Goal: Contribute content: Contribute content

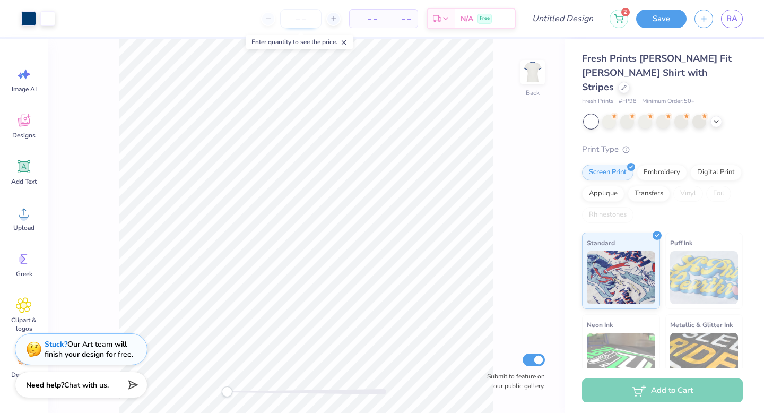
click at [300, 22] on input "number" at bounding box center [300, 18] width 41 height 19
type input "50"
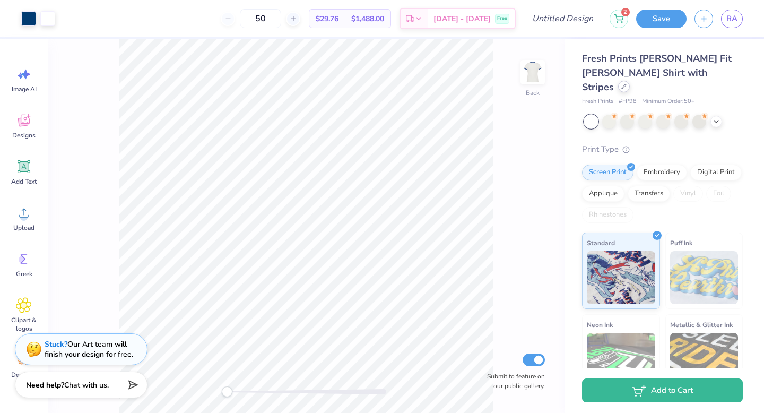
click at [630, 81] on div at bounding box center [624, 87] width 12 height 12
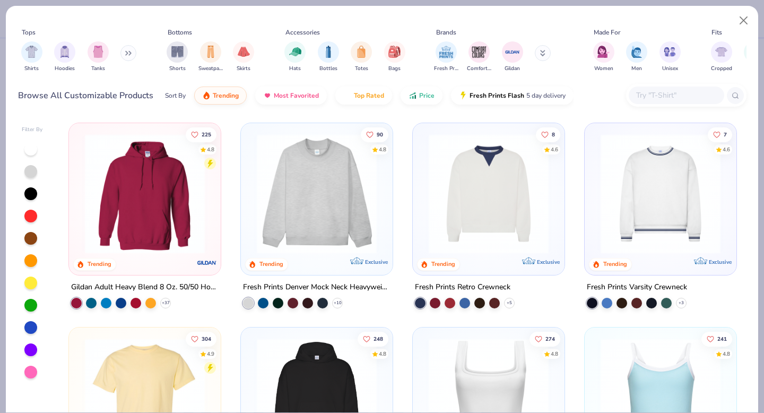
click at [144, 252] on div at bounding box center [144, 196] width 141 height 136
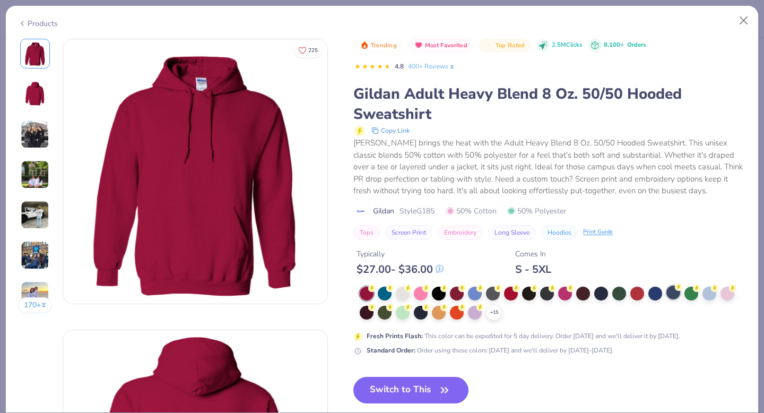
click at [670, 296] on div at bounding box center [674, 292] width 14 height 14
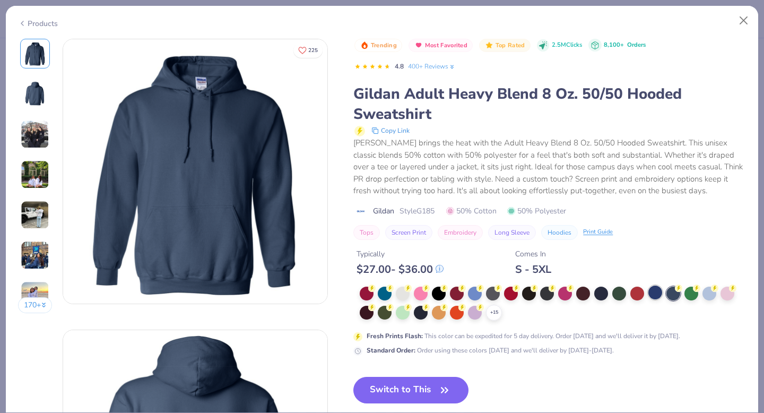
click at [660, 292] on div at bounding box center [655, 292] width 14 height 14
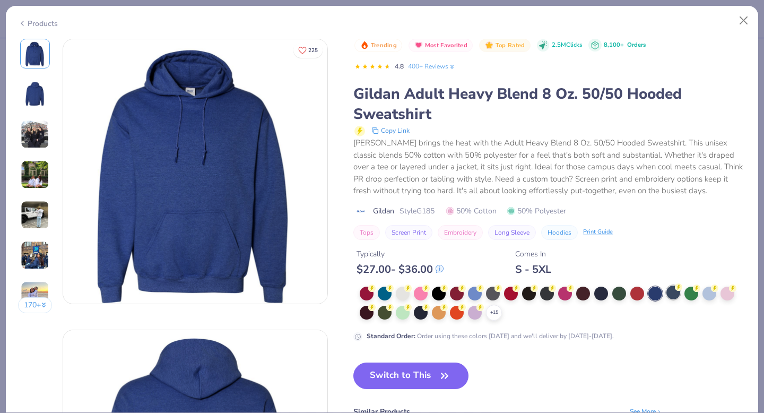
click at [677, 297] on div at bounding box center [674, 292] width 14 height 14
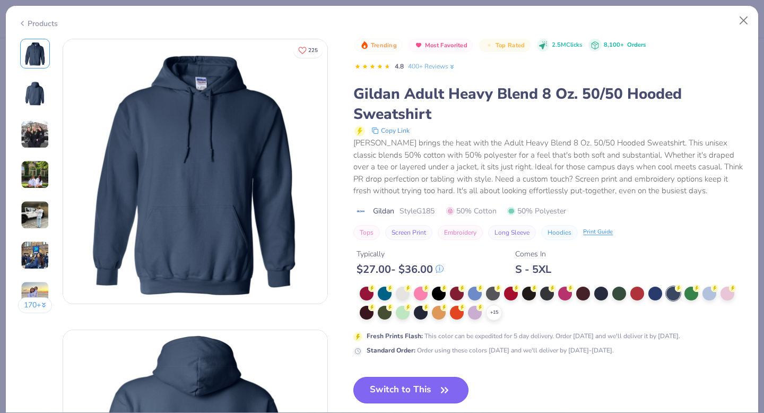
click at [444, 390] on icon "button" at bounding box center [445, 389] width 6 height 5
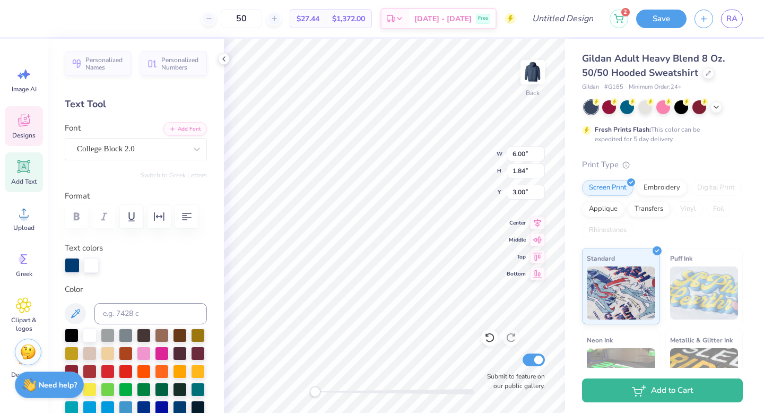
scroll to position [8, 1]
type textarea "i"
type textarea "[PERSON_NAME]"
click at [262, 14] on input "50" at bounding box center [241, 18] width 41 height 19
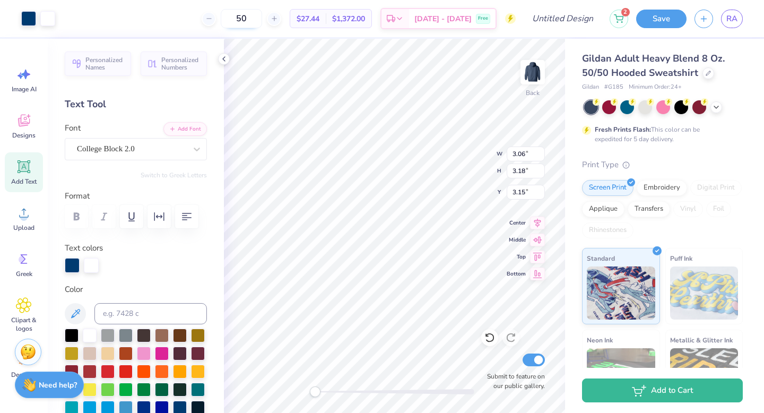
click at [262, 14] on input "50" at bounding box center [241, 18] width 41 height 19
click at [258, 17] on input "50" at bounding box center [241, 18] width 41 height 19
click at [252, 17] on input "50" at bounding box center [241, 18] width 41 height 19
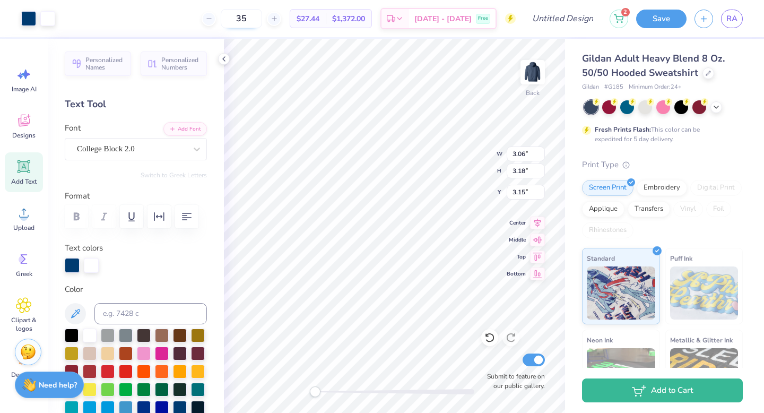
type input "35"
type input "4.22"
type input "4.38"
type input "3.83"
type input "5.17"
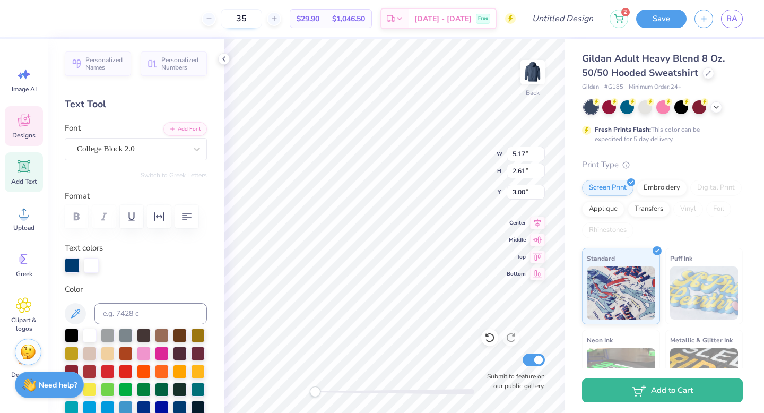
type input "2.61"
type input "3.00"
drag, startPoint x: 317, startPoint y: 394, endPoint x: 331, endPoint y: 388, distance: 15.0
click at [331, 388] on div "Accessibility label" at bounding box center [331, 391] width 11 height 11
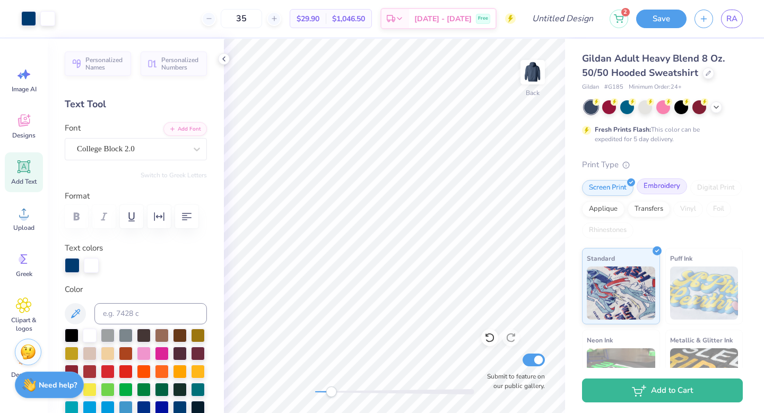
click at [671, 186] on div "Embroidery" at bounding box center [662, 186] width 50 height 16
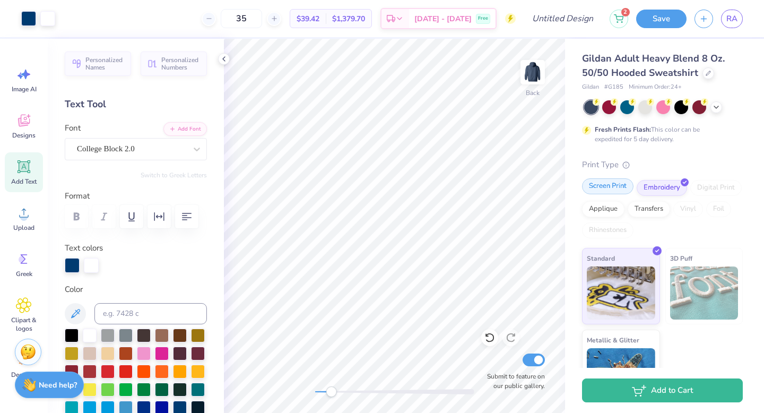
click at [612, 187] on div "Screen Print" at bounding box center [607, 186] width 51 height 16
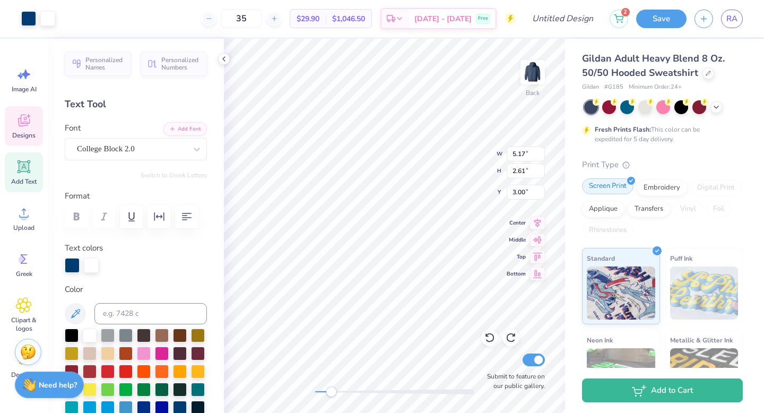
type input "5.17"
type input "2.61"
type input "3.00"
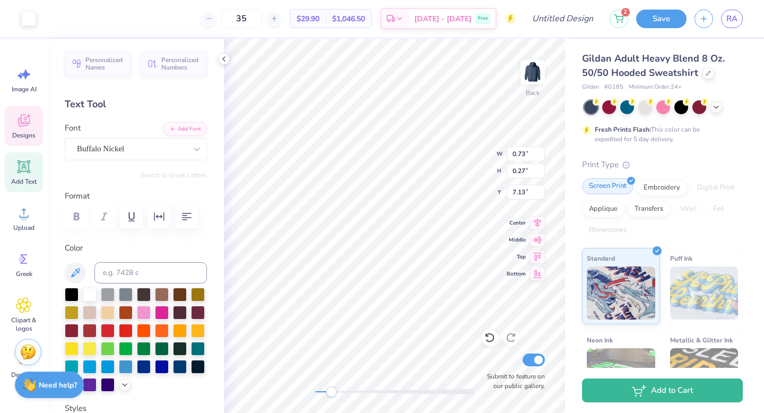
scroll to position [8, 1]
type textarea "1977"
type input "5.93"
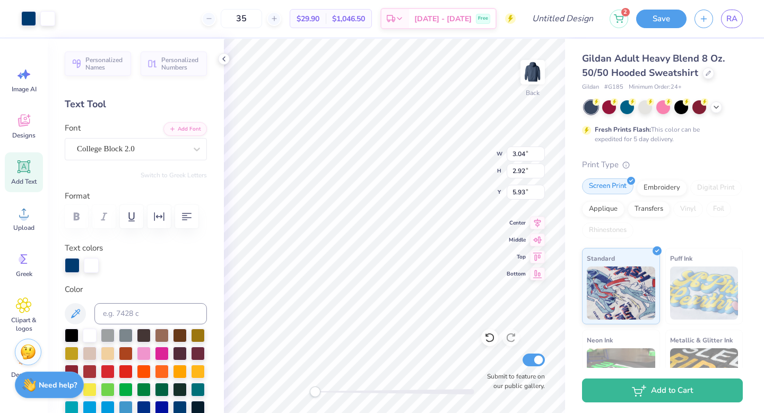
type input "3.04"
type input "2.92"
type input "5.79"
type input "5.17"
type input "2.61"
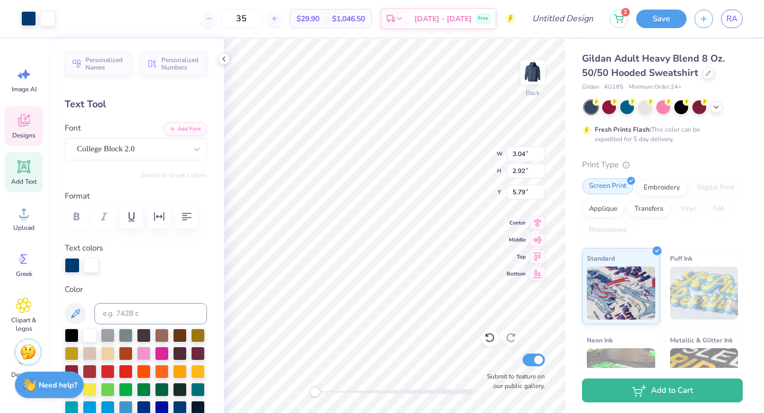
type input "3.77"
click at [719, 105] on icon at bounding box center [716, 106] width 8 height 8
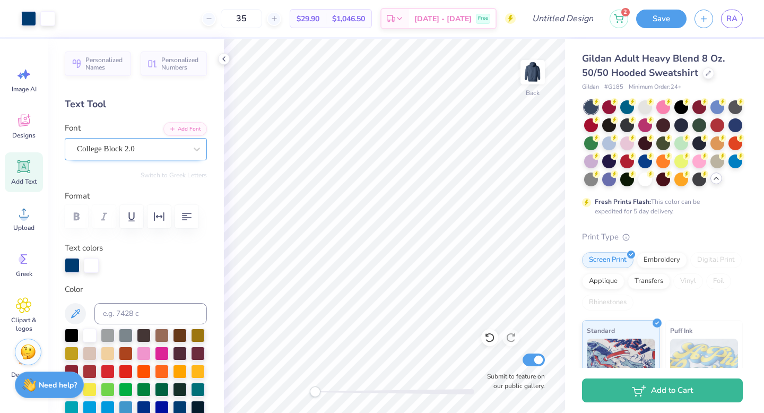
click at [154, 146] on div "College Block 2.0" at bounding box center [131, 149] width 111 height 16
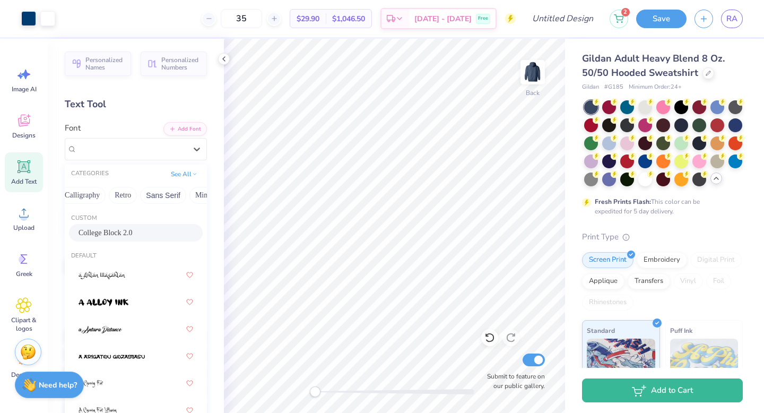
scroll to position [0, 0]
click at [80, 200] on button "Greek" at bounding box center [84, 195] width 27 height 17
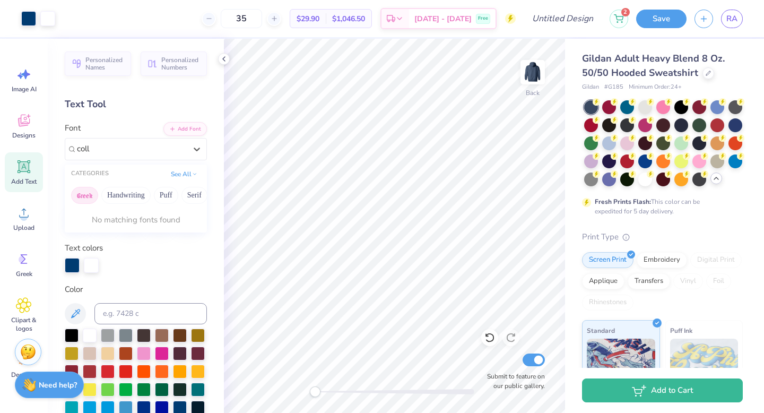
click at [80, 203] on button "Greek" at bounding box center [84, 195] width 27 height 17
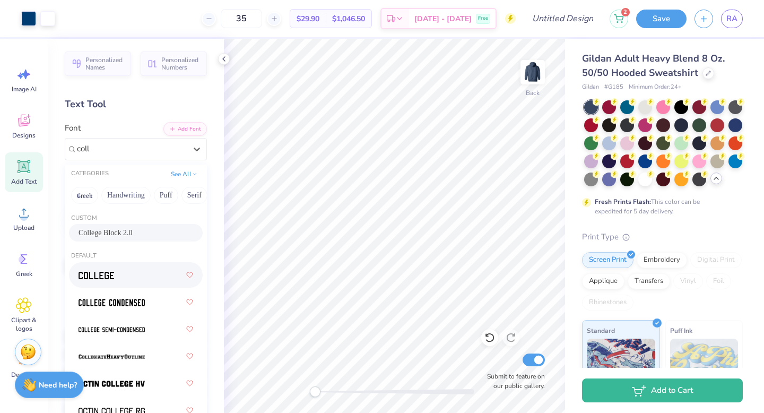
type input "coll"
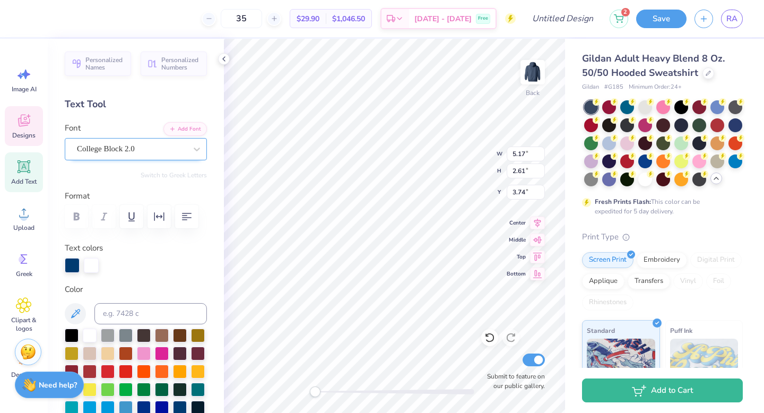
click at [143, 149] on div "College Block 2.0" at bounding box center [131, 149] width 111 height 16
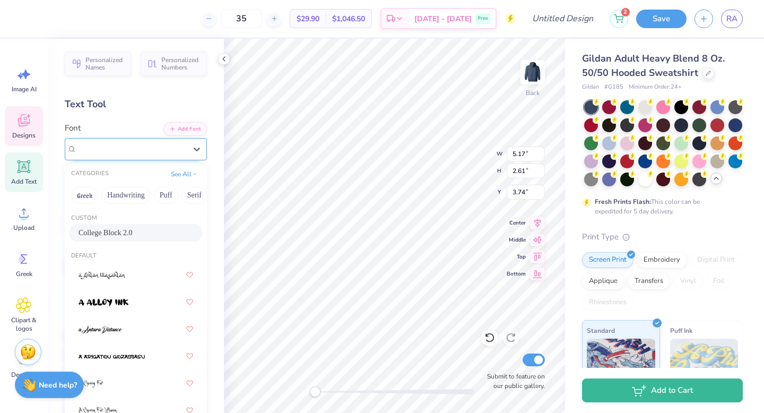
click at [100, 151] on span "College Block 2.0" at bounding box center [106, 149] width 58 height 12
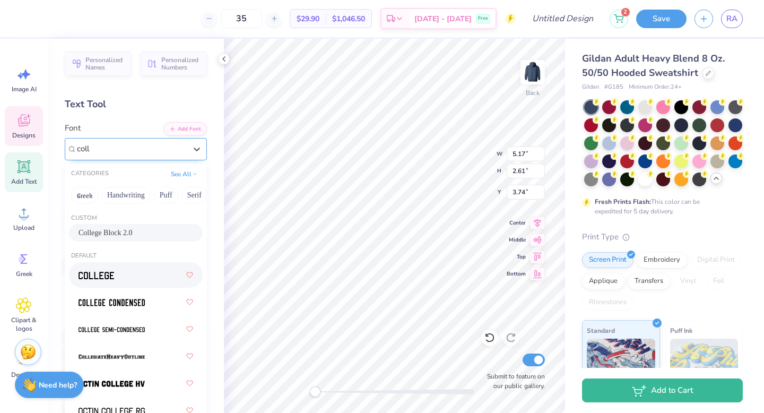
click at [137, 279] on div at bounding box center [136, 274] width 115 height 19
type input "coll"
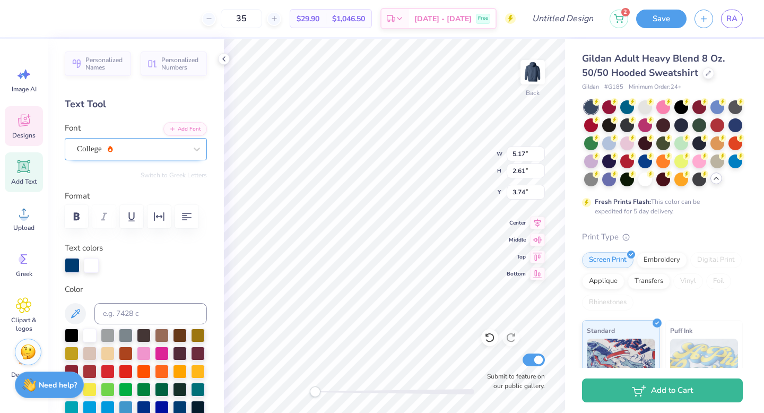
click at [143, 142] on div at bounding box center [131, 149] width 109 height 14
click at [139, 145] on div "College" at bounding box center [131, 149] width 109 height 12
click at [79, 217] on icon "button" at bounding box center [77, 216] width 6 height 8
click at [167, 152] on div "College" at bounding box center [131, 149] width 111 height 16
click at [98, 160] on div "College" at bounding box center [136, 149] width 142 height 22
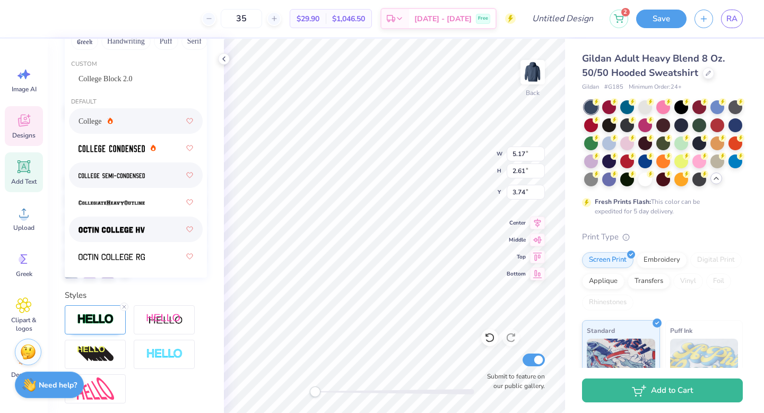
scroll to position [162, 0]
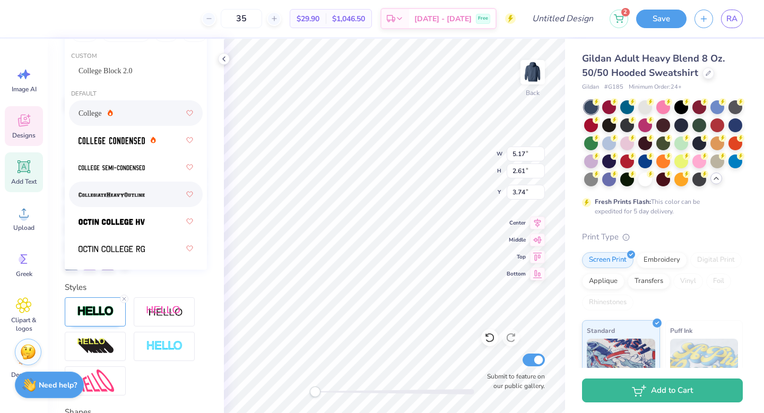
click at [101, 192] on img at bounding box center [112, 194] width 66 height 7
type input "colle"
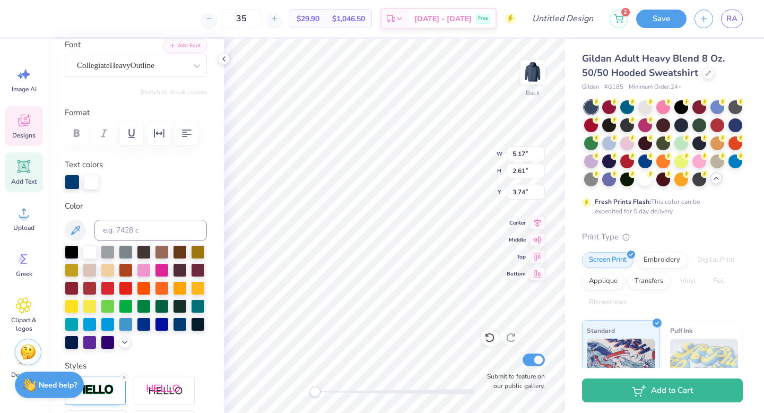
scroll to position [8, 2]
type textarea "RUSK"
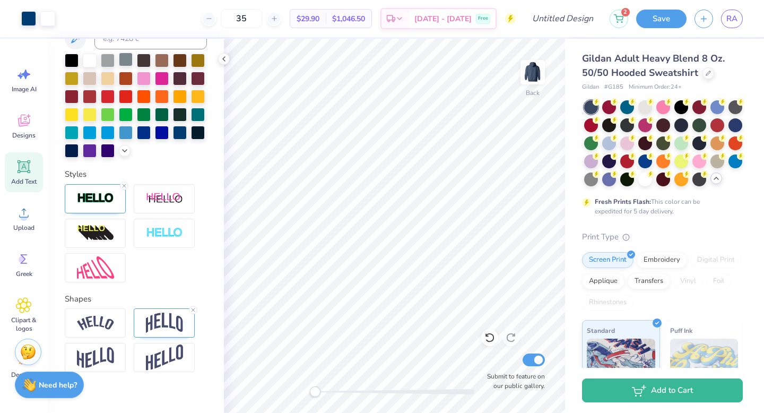
scroll to position [305, 0]
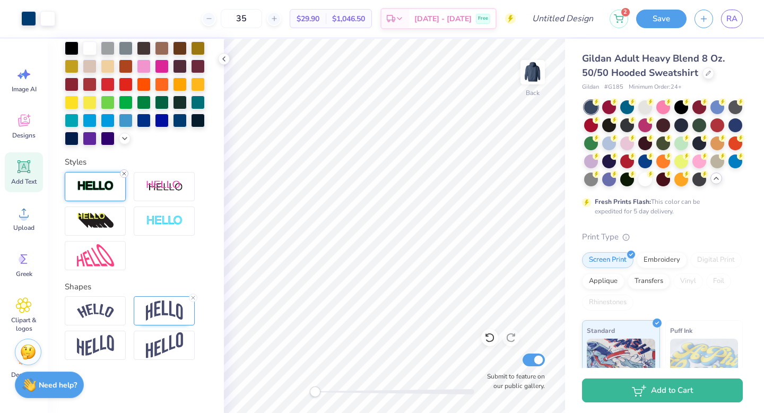
click at [123, 175] on line at bounding box center [124, 173] width 3 height 3
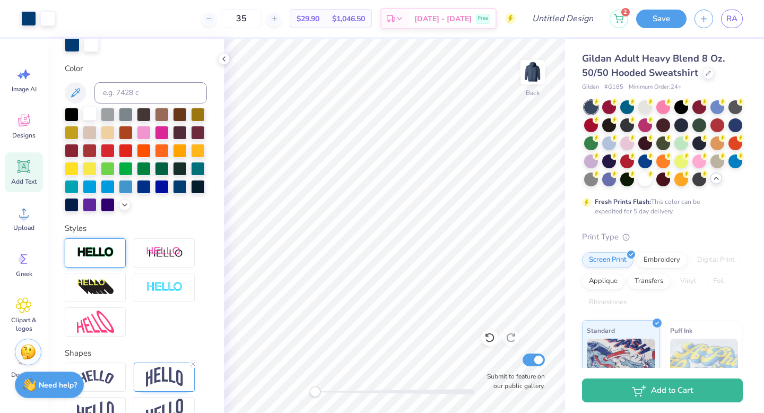
click at [95, 116] on div at bounding box center [90, 114] width 14 height 14
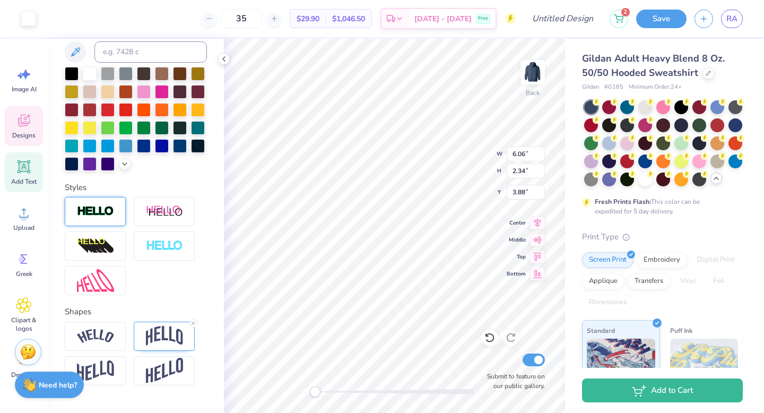
scroll to position [179, 0]
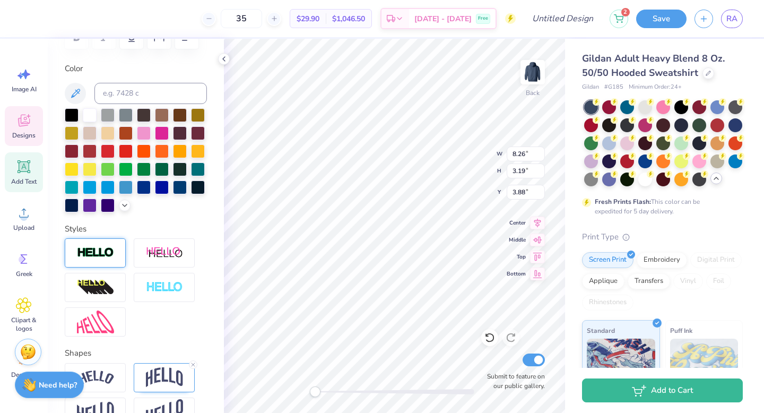
type input "8.26"
type input "3.19"
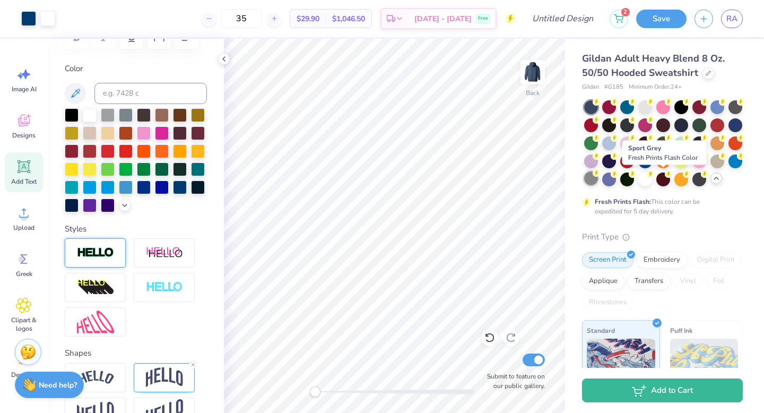
click at [598, 178] on div at bounding box center [591, 178] width 14 height 14
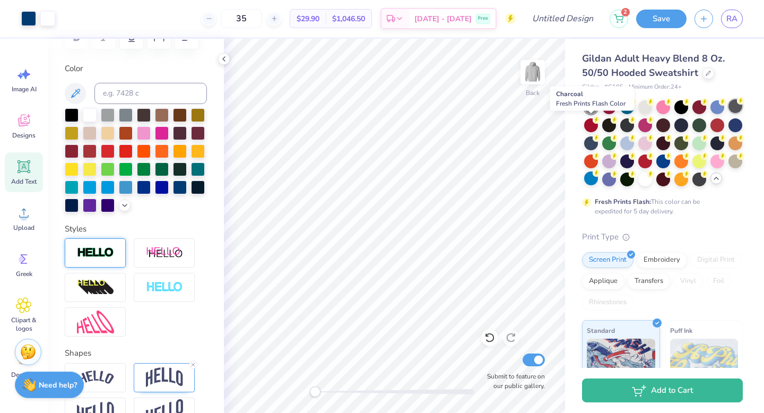
click at [729, 113] on div at bounding box center [736, 106] width 14 height 14
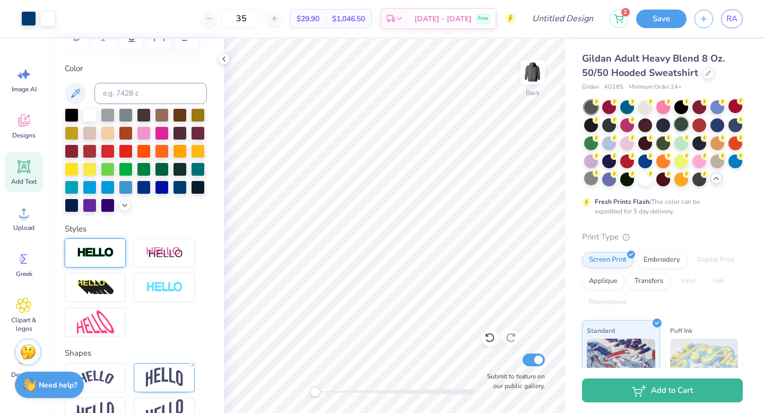
click at [688, 125] on div at bounding box center [681, 124] width 14 height 14
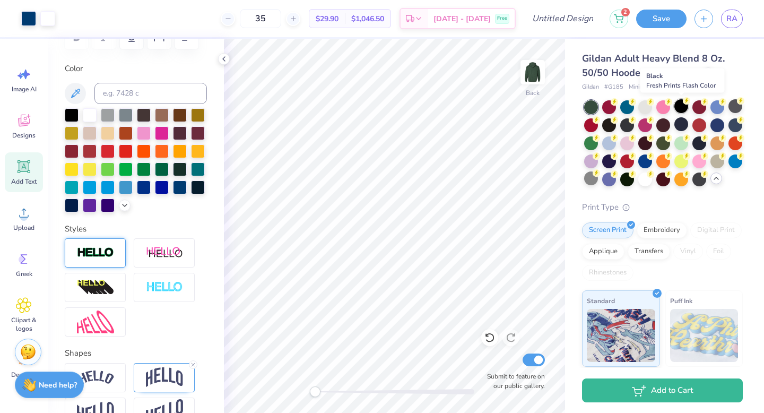
click at [685, 107] on div at bounding box center [681, 106] width 14 height 14
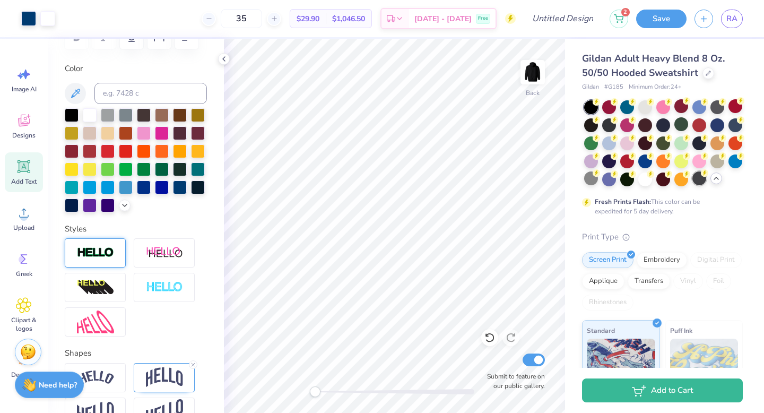
click at [598, 178] on div at bounding box center [591, 178] width 14 height 14
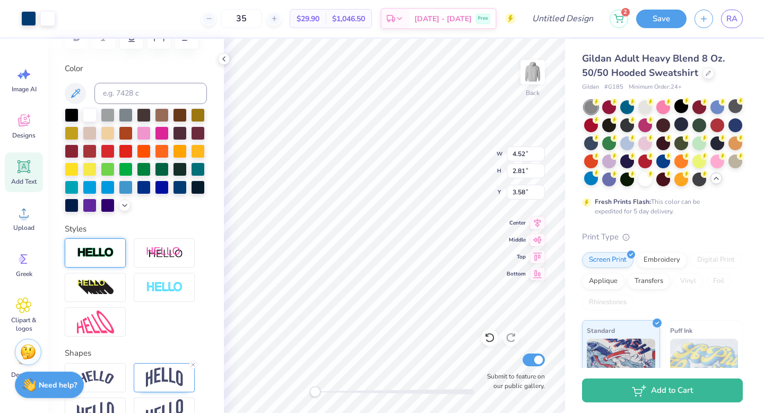
type input "4.52"
type input "2.81"
type input "4.44"
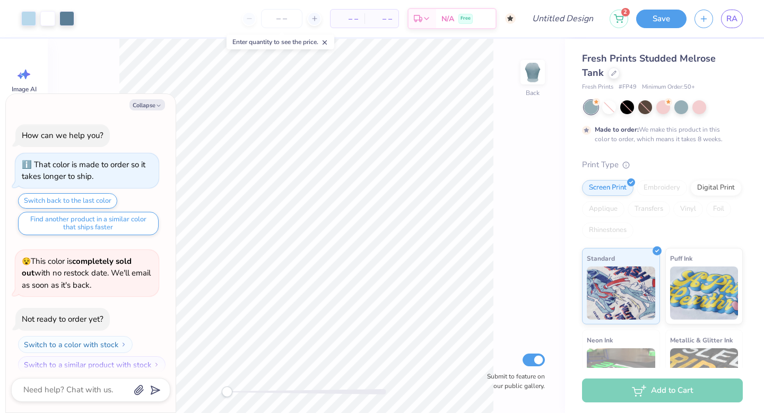
scroll to position [8, 0]
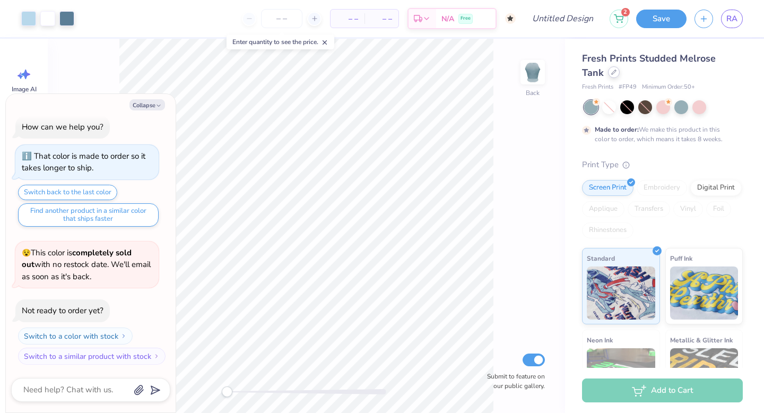
click at [613, 72] on icon at bounding box center [613, 72] width 5 height 5
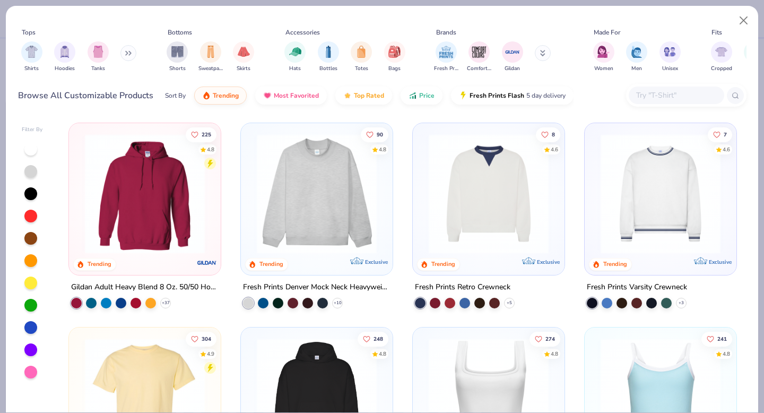
click at [117, 238] on img at bounding box center [145, 194] width 131 height 120
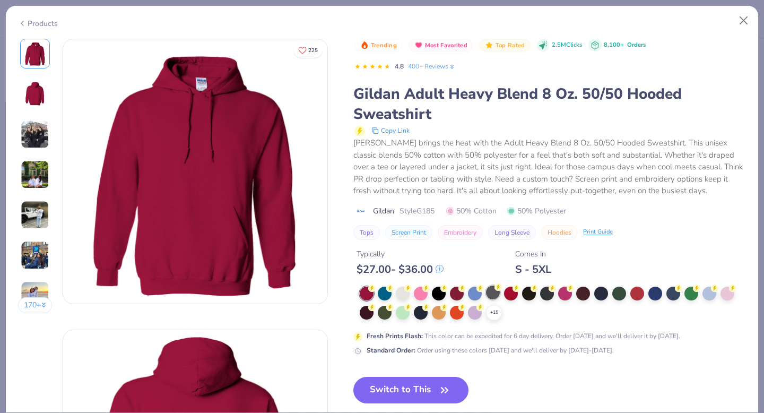
click at [499, 295] on div at bounding box center [493, 292] width 14 height 14
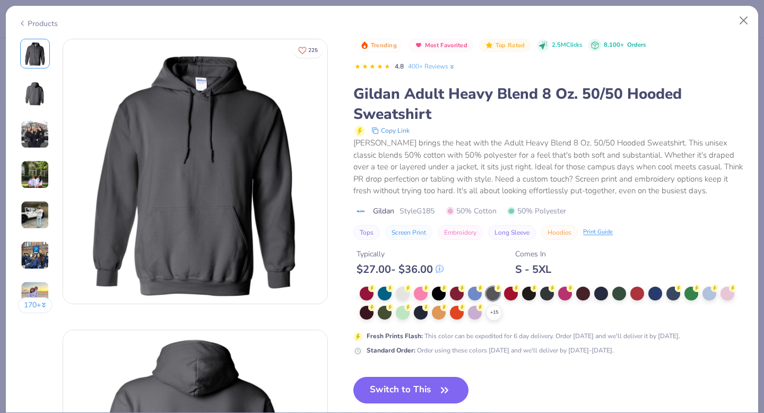
click at [400, 390] on button "Switch to This" at bounding box center [410, 390] width 115 height 27
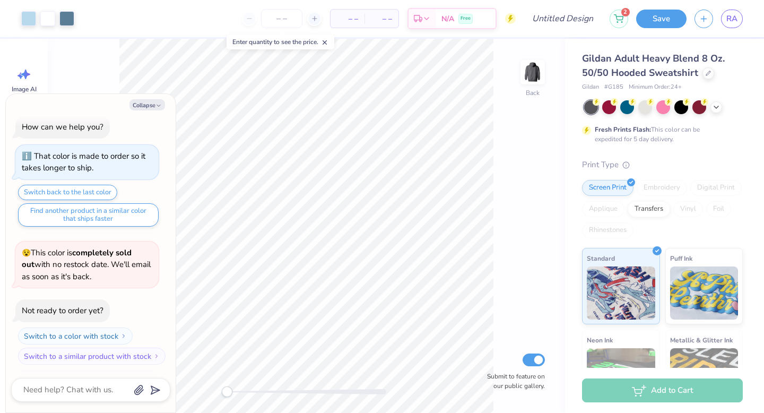
scroll to position [62, 0]
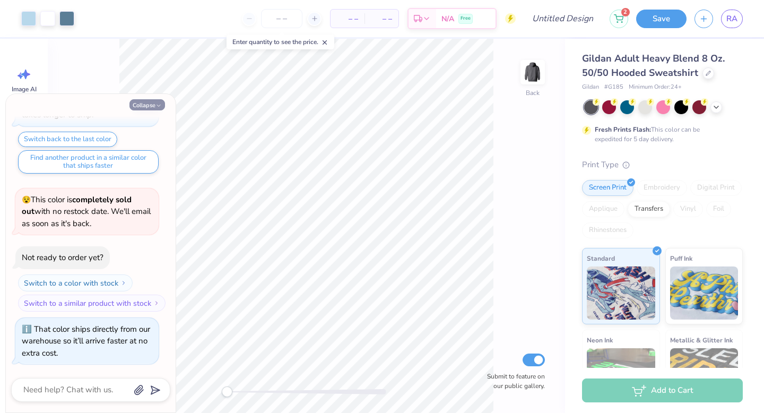
click at [144, 106] on button "Collapse" at bounding box center [147, 104] width 36 height 11
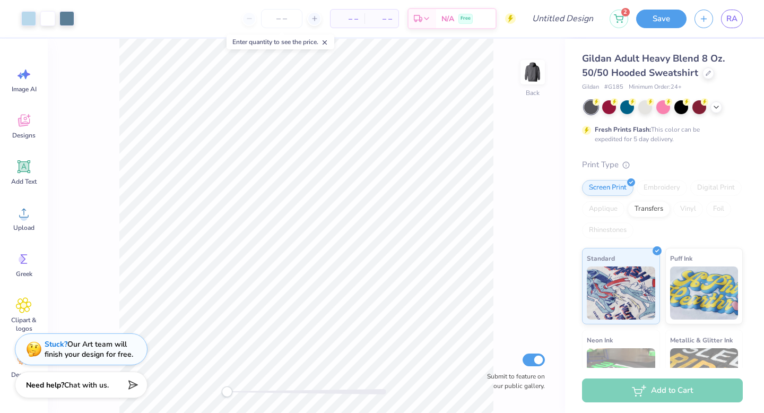
type textarea "x"
click at [66, 23] on div at bounding box center [66, 17] width 15 height 15
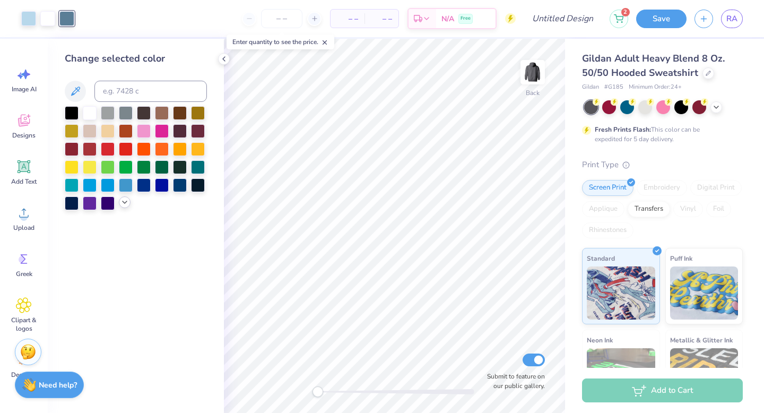
click at [121, 204] on icon at bounding box center [124, 202] width 8 height 8
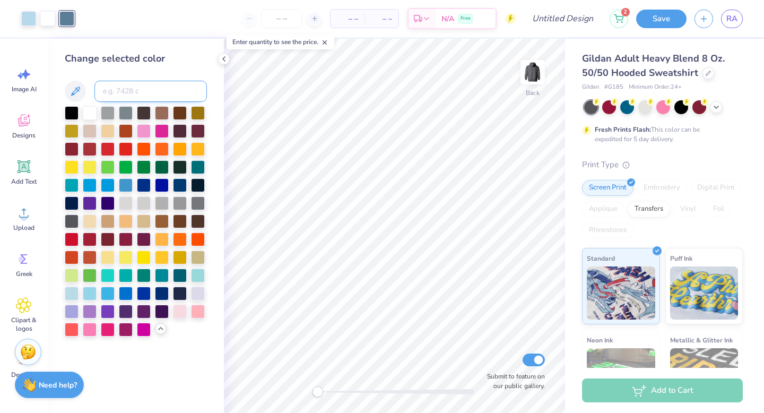
click at [136, 96] on input at bounding box center [150, 91] width 112 height 21
type input "290"
click at [343, 385] on div "Back Submit to feature on our public gallery." at bounding box center [394, 226] width 341 height 374
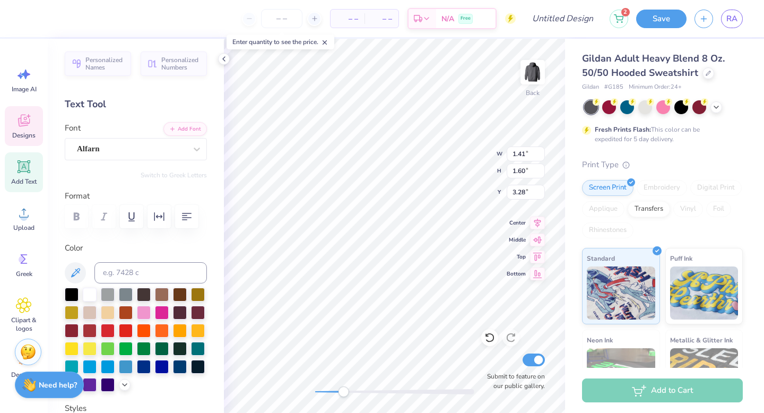
scroll to position [8, 1]
type textarea "R"
type input "1.42"
type input "1.72"
type input "2.91"
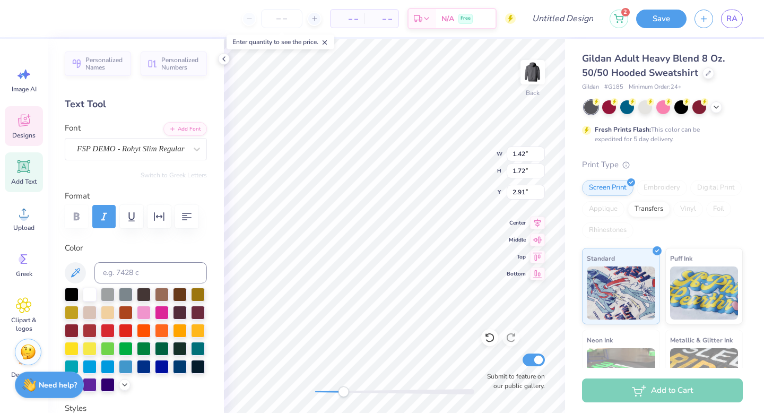
type textarea "U"
type textarea "S"
type input "2.71"
type input "1.98"
type input "2.90"
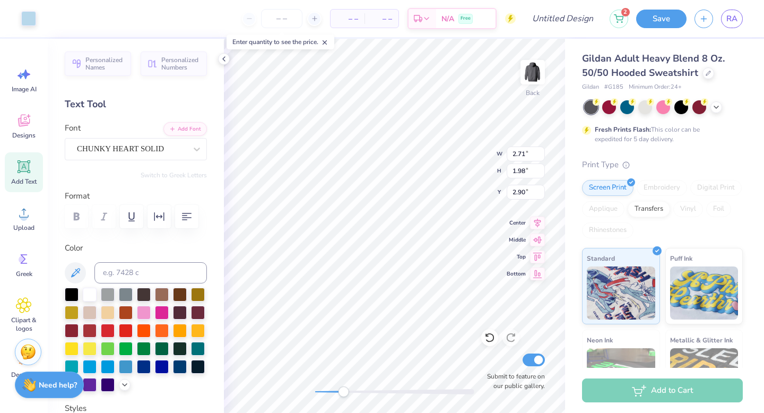
type input "3.52"
type input "1.59"
type input "3.23"
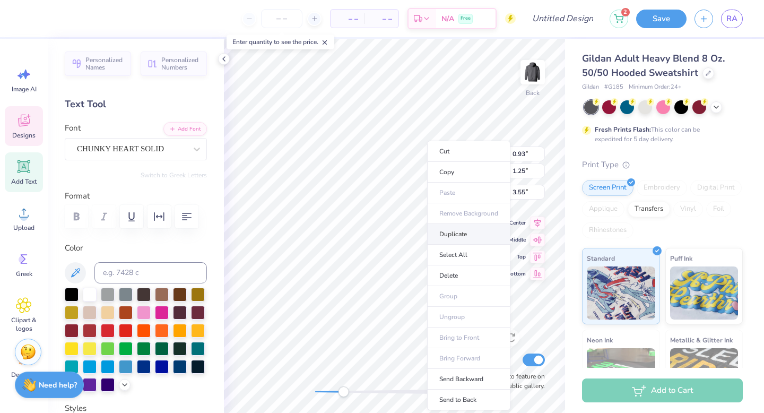
click at [448, 230] on li "Duplicate" at bounding box center [468, 234] width 83 height 21
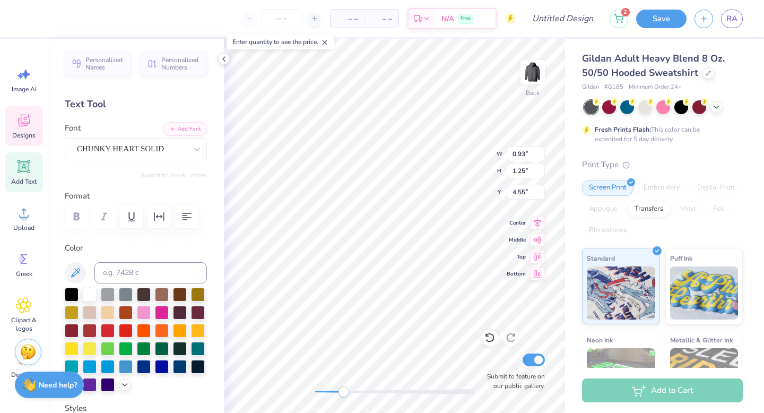
type input "4.55"
type textarea "K"
type textarea "EST."
type input "1.21"
type input "0.45"
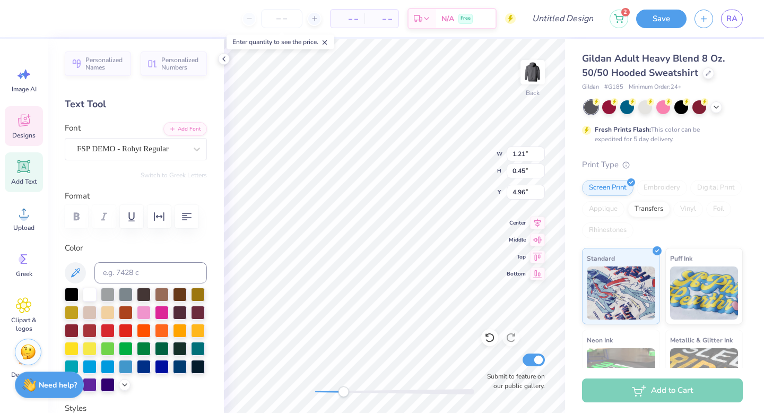
type input "4.96"
type textarea "Y"
type textarea "1977"
click at [48, 18] on div at bounding box center [47, 17] width 15 height 15
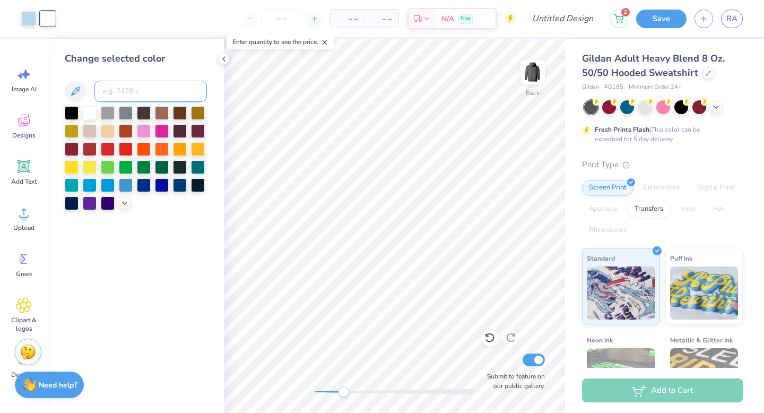
click at [102, 92] on input at bounding box center [150, 91] width 112 height 21
type input "290"
click at [460, 373] on div "Back Submit to feature on our public gallery." at bounding box center [394, 226] width 341 height 374
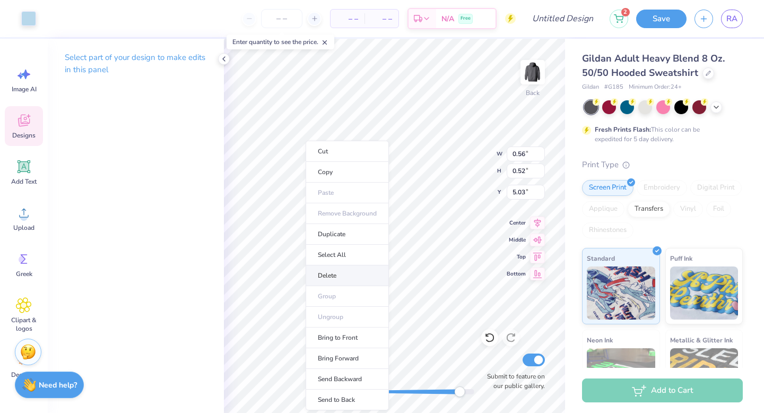
type input "0.38"
type input "0.54"
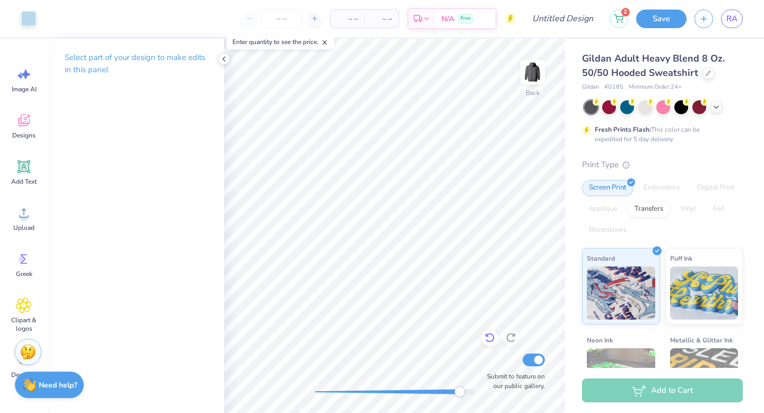
click at [487, 340] on icon at bounding box center [489, 338] width 9 height 10
click at [325, 378] on div "Back Submit to feature on our public gallery." at bounding box center [394, 226] width 341 height 374
type input "9.41"
type input "4.81"
type input "3.37"
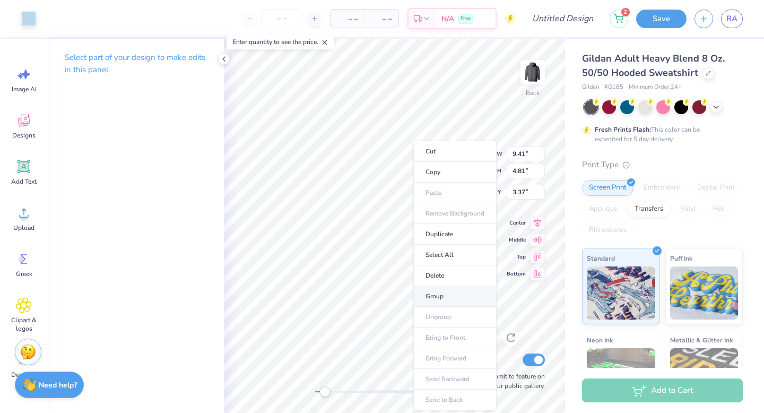
click at [436, 297] on li "Group" at bounding box center [454, 296] width 83 height 21
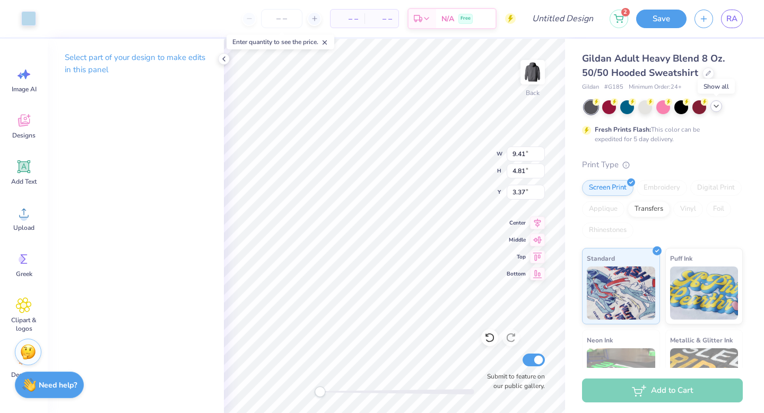
click at [719, 105] on icon at bounding box center [716, 106] width 8 height 8
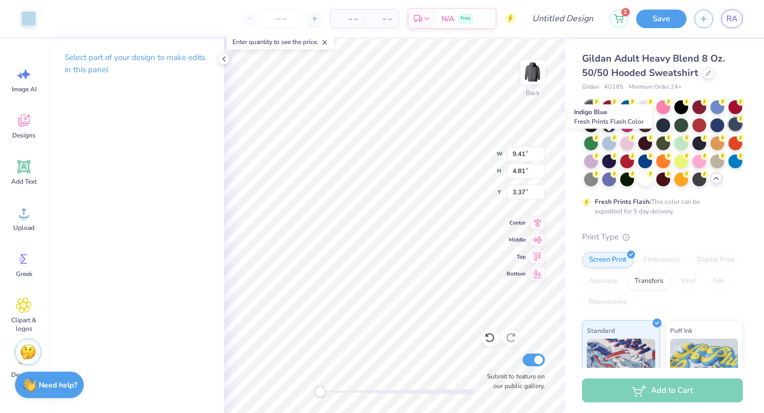
click at [729, 131] on div at bounding box center [736, 124] width 14 height 14
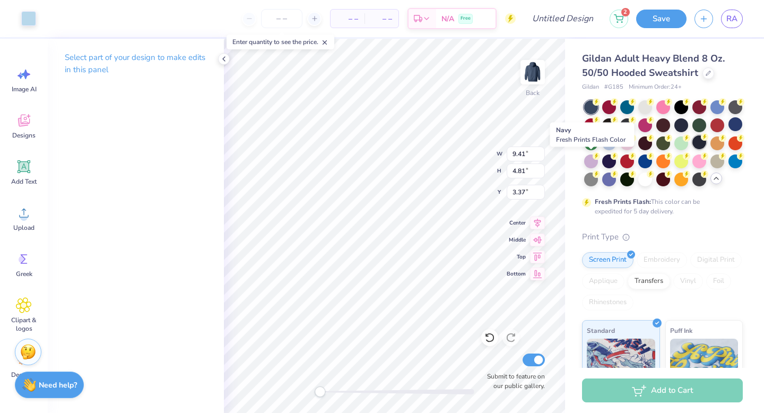
click at [693, 149] on div at bounding box center [700, 142] width 14 height 14
click at [290, 16] on input "number" at bounding box center [281, 18] width 41 height 19
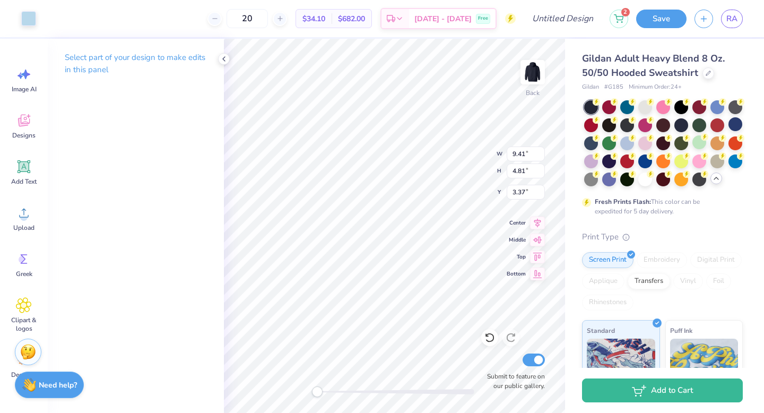
type input "20"
click at [572, 18] on input "Design Title" at bounding box center [576, 18] width 52 height 21
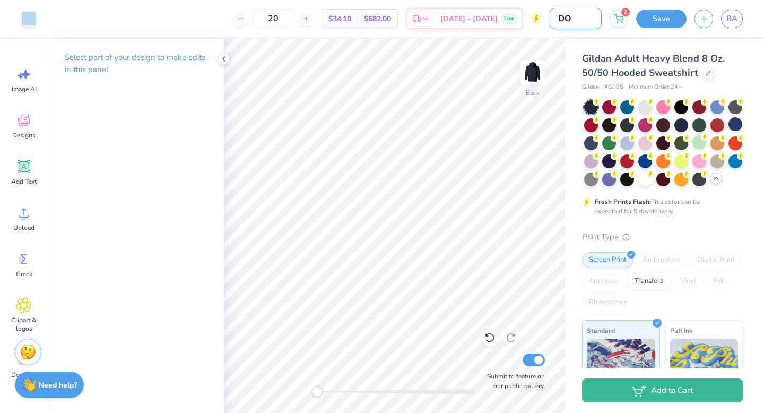
type input "D"
type input "dont like"
click at [663, 25] on button "Save" at bounding box center [661, 17] width 50 height 19
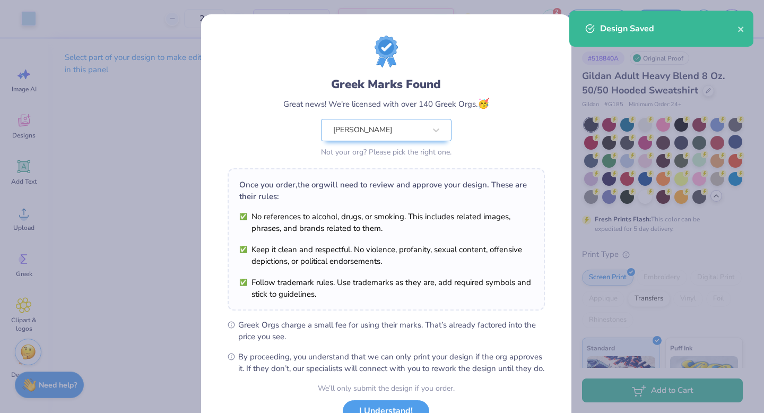
scroll to position [84, 0]
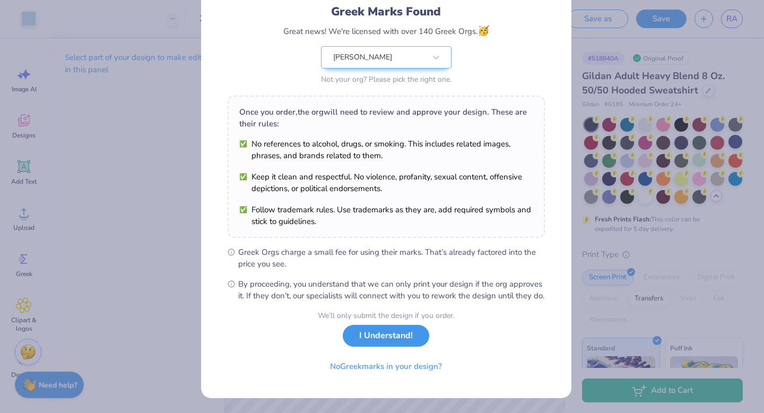
click at [393, 332] on button "I Understand!" at bounding box center [386, 336] width 86 height 22
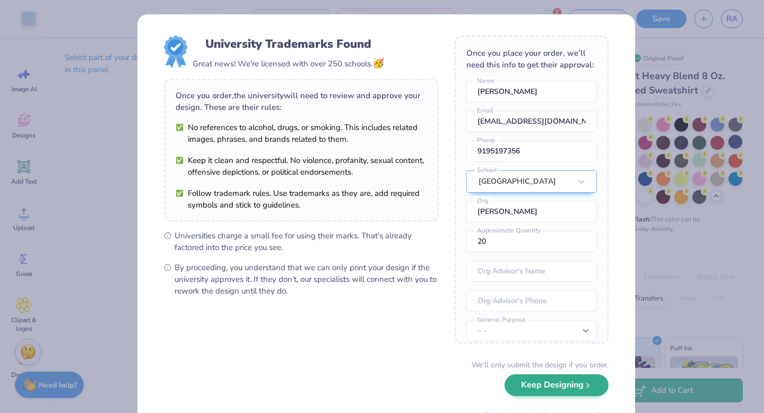
scroll to position [49, 0]
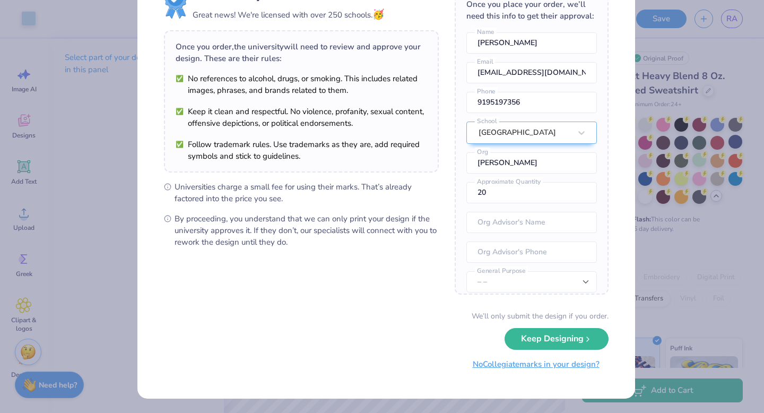
click at [537, 366] on button "No Collegiate marks in your design?" at bounding box center [536, 364] width 145 height 22
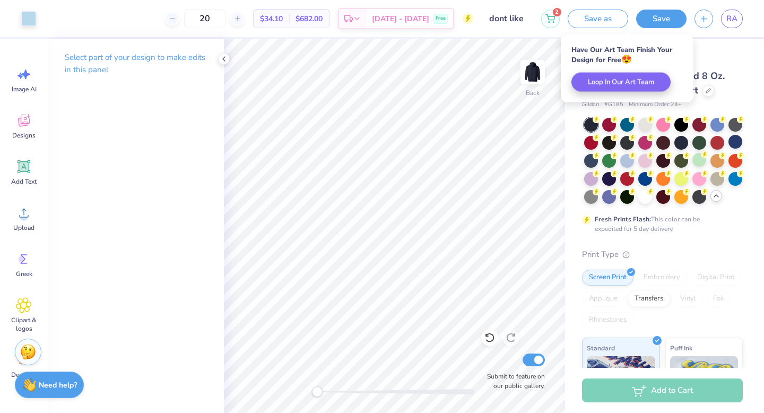
scroll to position [0, 0]
